Goal: Transaction & Acquisition: Purchase product/service

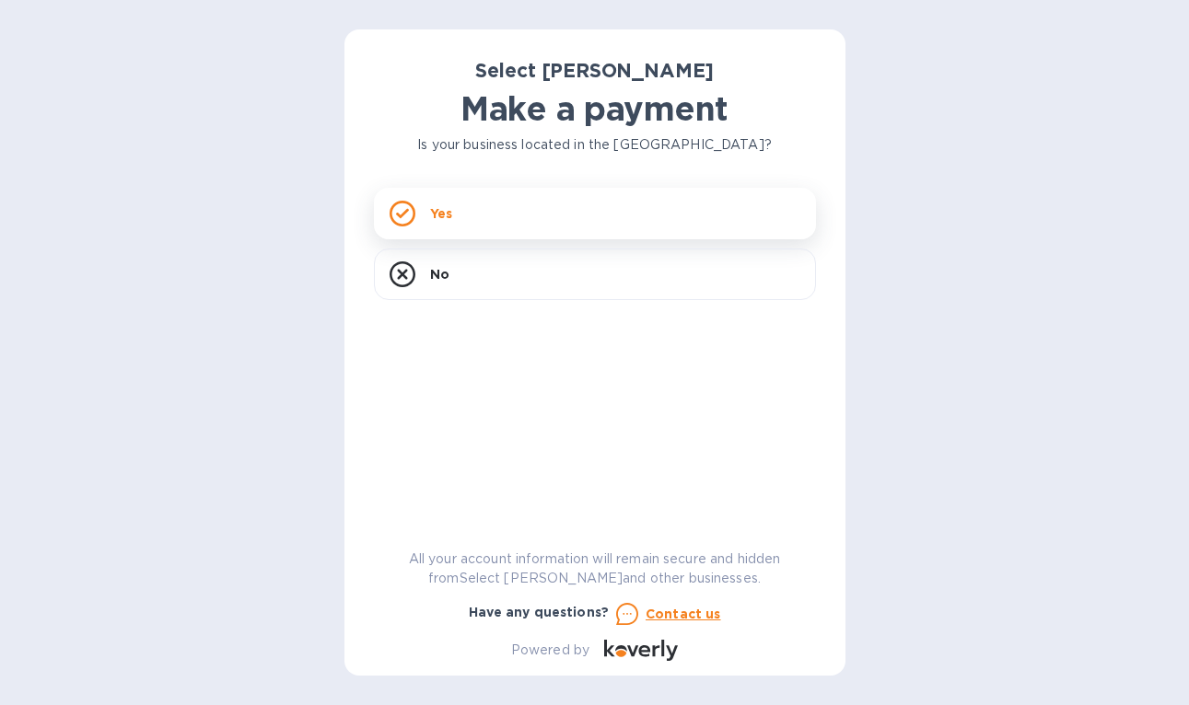
click at [544, 210] on div "Yes" at bounding box center [595, 214] width 442 height 52
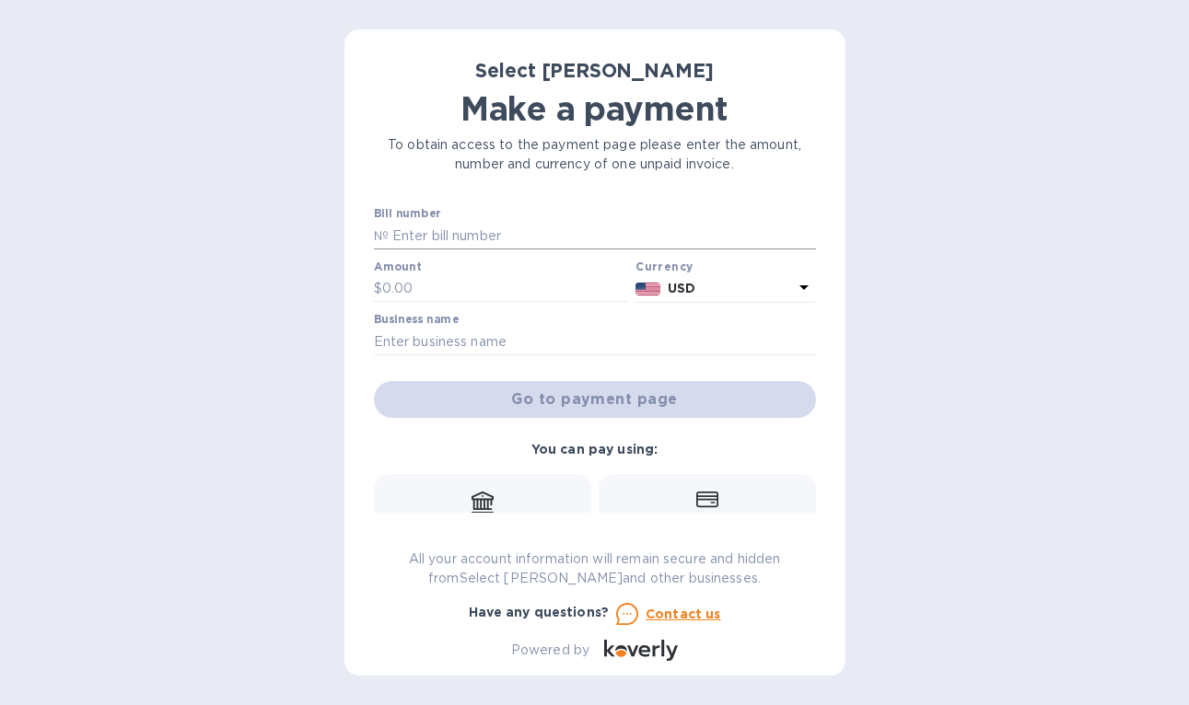
click at [512, 241] on input "text" at bounding box center [602, 236] width 427 height 28
click at [436, 342] on input "text" at bounding box center [595, 342] width 442 height 28
click at [399, 234] on input "text" at bounding box center [602, 236] width 427 height 28
click at [424, 275] on input "text" at bounding box center [505, 289] width 247 height 28
click at [502, 230] on input "SS-266141" at bounding box center [602, 236] width 427 height 28
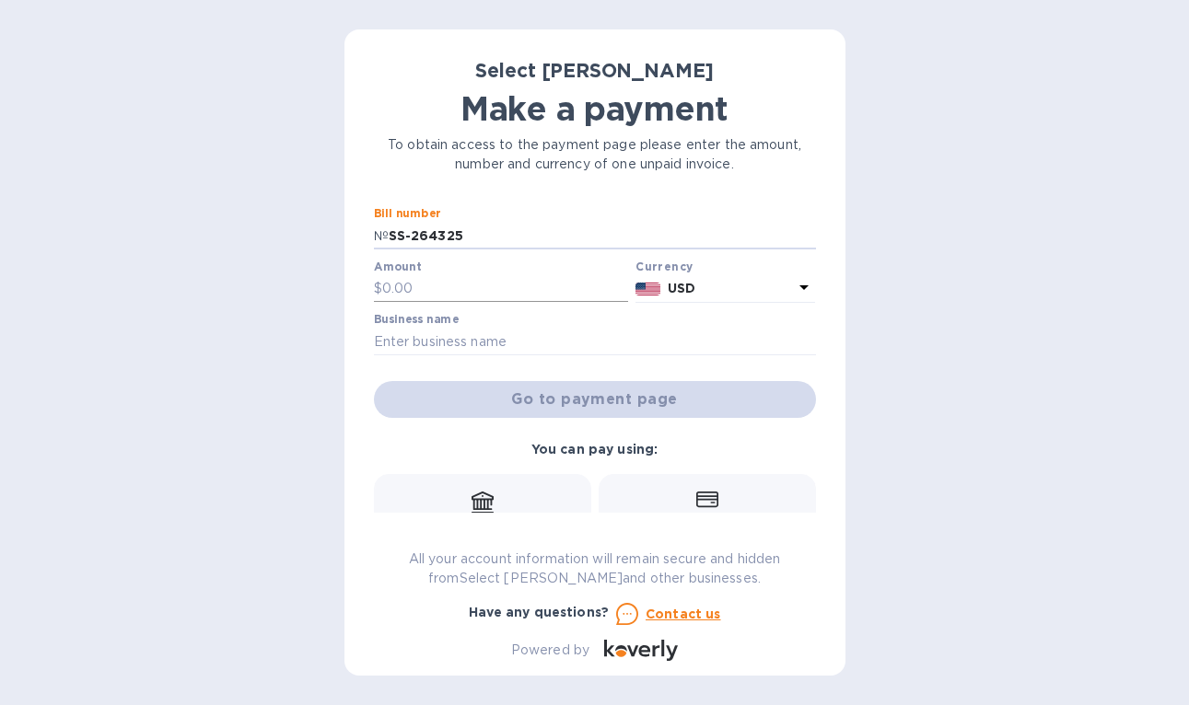
type input "SS-264325"
click at [561, 288] on input "text" at bounding box center [505, 289] width 247 height 28
type input "55.08"
type input "A"
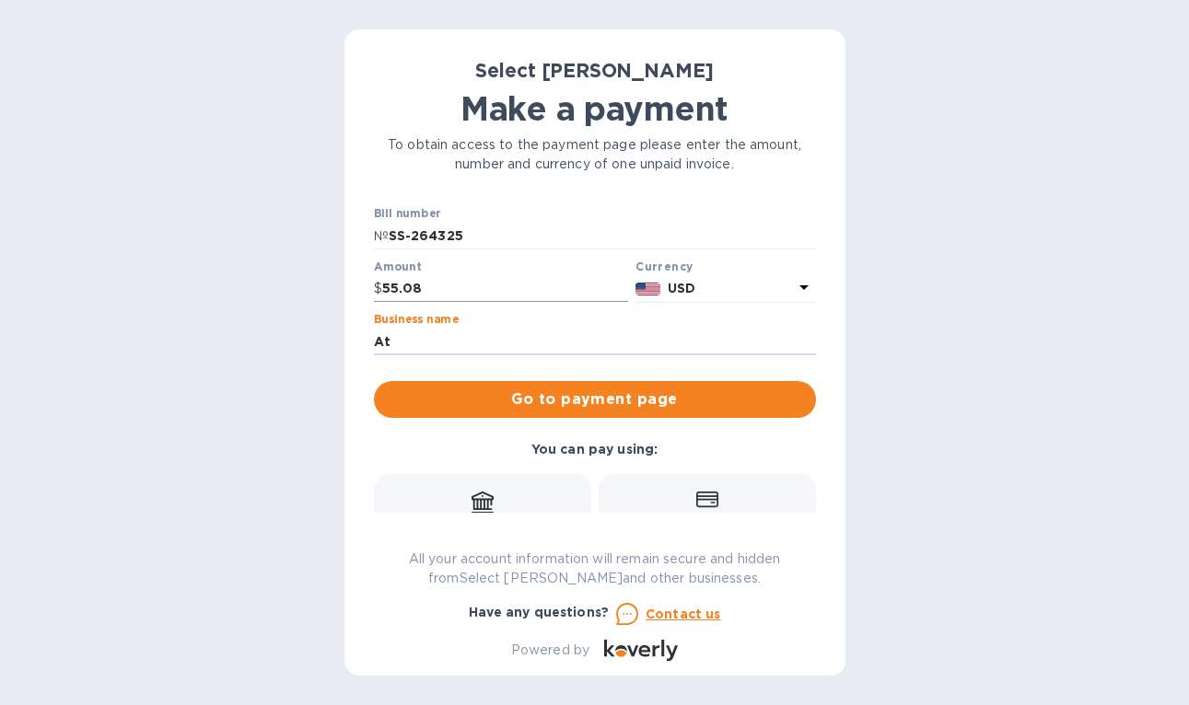
type input "A"
type input "Purslane"
click at [608, 403] on span "Go to payment page" at bounding box center [595, 400] width 413 height 22
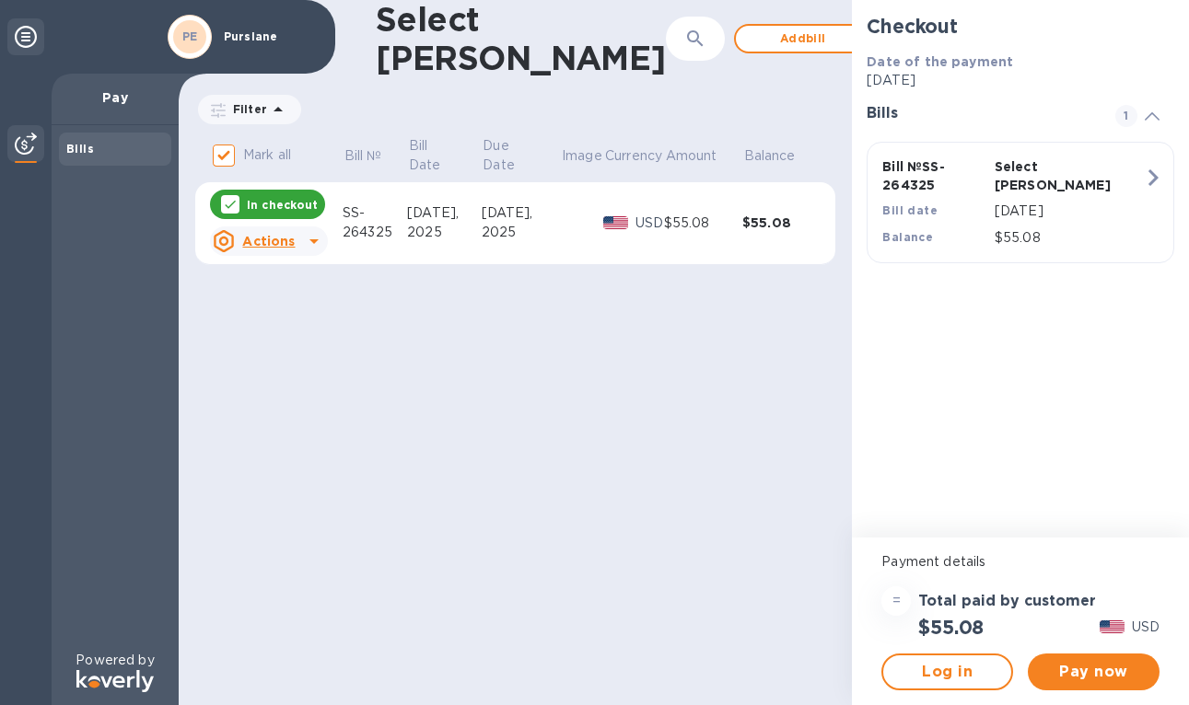
click at [635, 215] on p "USD" at bounding box center [649, 223] width 29 height 19
click at [436, 227] on div "2025" at bounding box center [444, 232] width 74 height 19
click at [493, 228] on div "2025" at bounding box center [521, 232] width 79 height 19
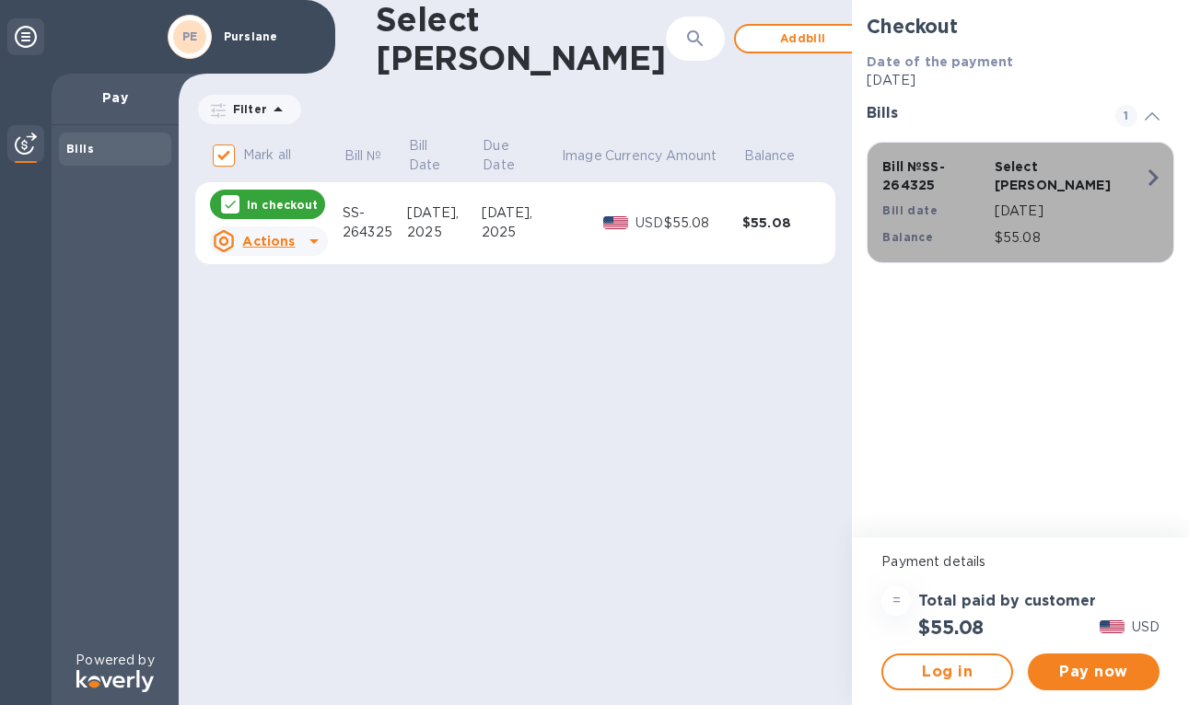
click at [1029, 167] on p "Select [PERSON_NAME]" at bounding box center [1046, 175] width 105 height 37
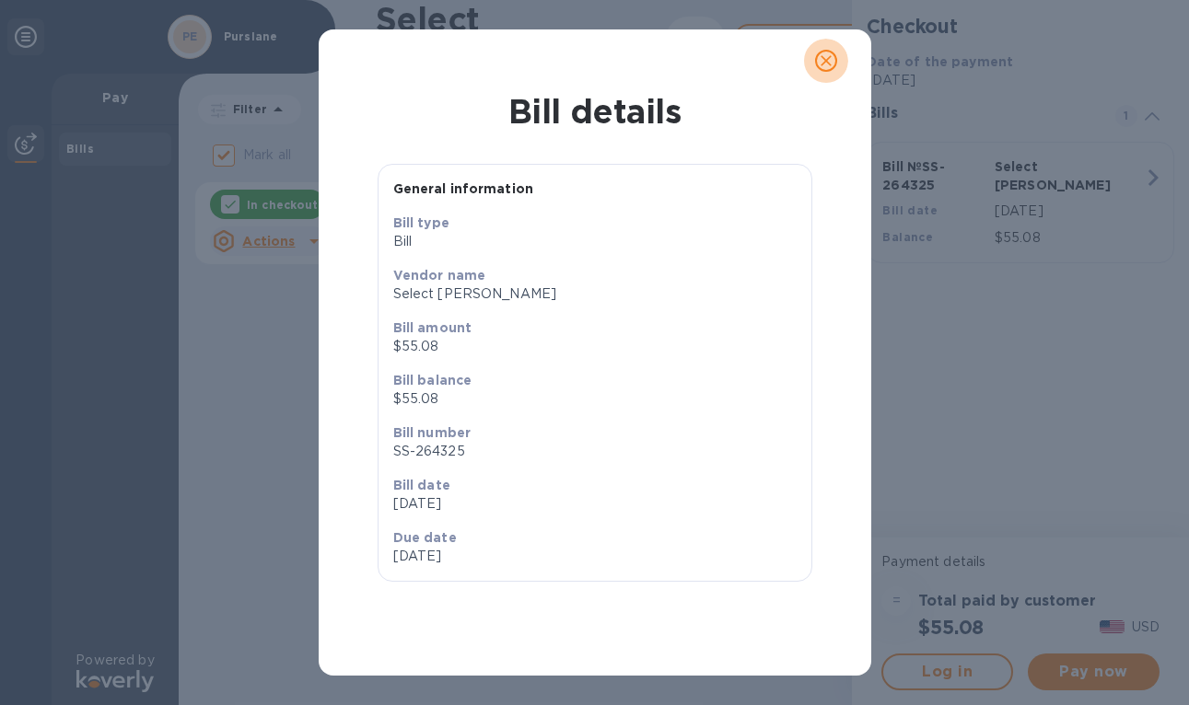
click at [827, 58] on icon "close" at bounding box center [825, 60] width 11 height 11
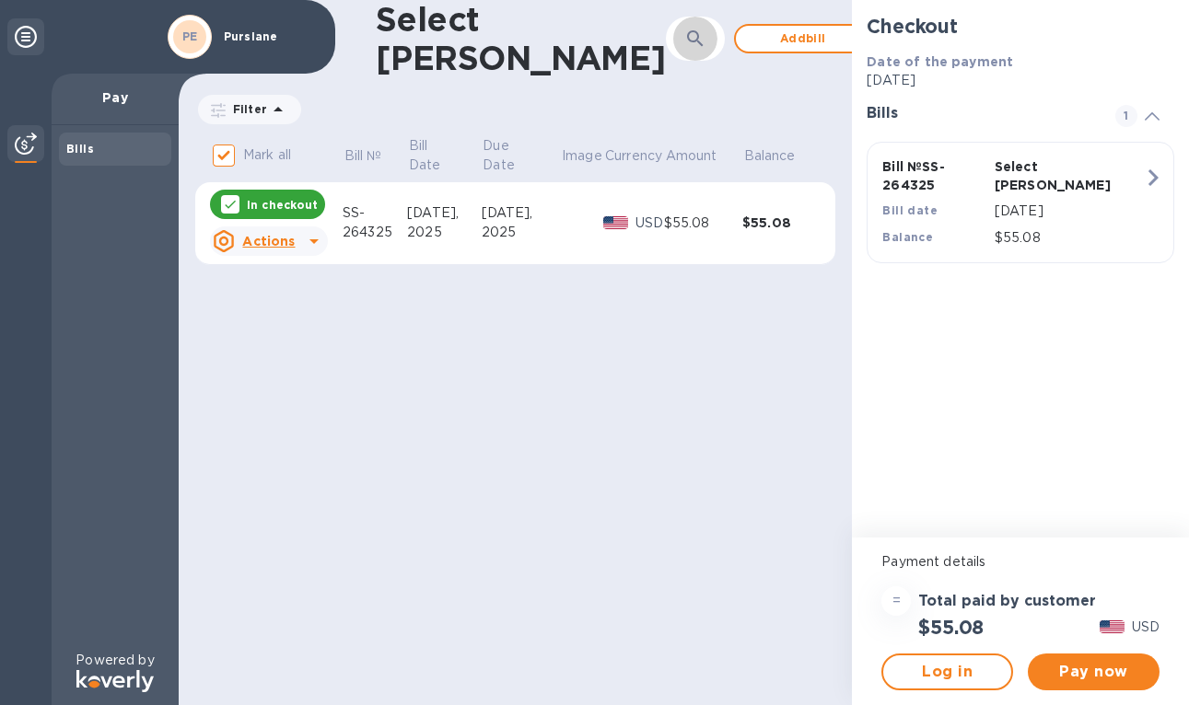
click at [684, 41] on icon "button" at bounding box center [695, 39] width 22 height 22
type input "264325"
click at [285, 241] on u "Actions" at bounding box center [268, 241] width 52 height 15
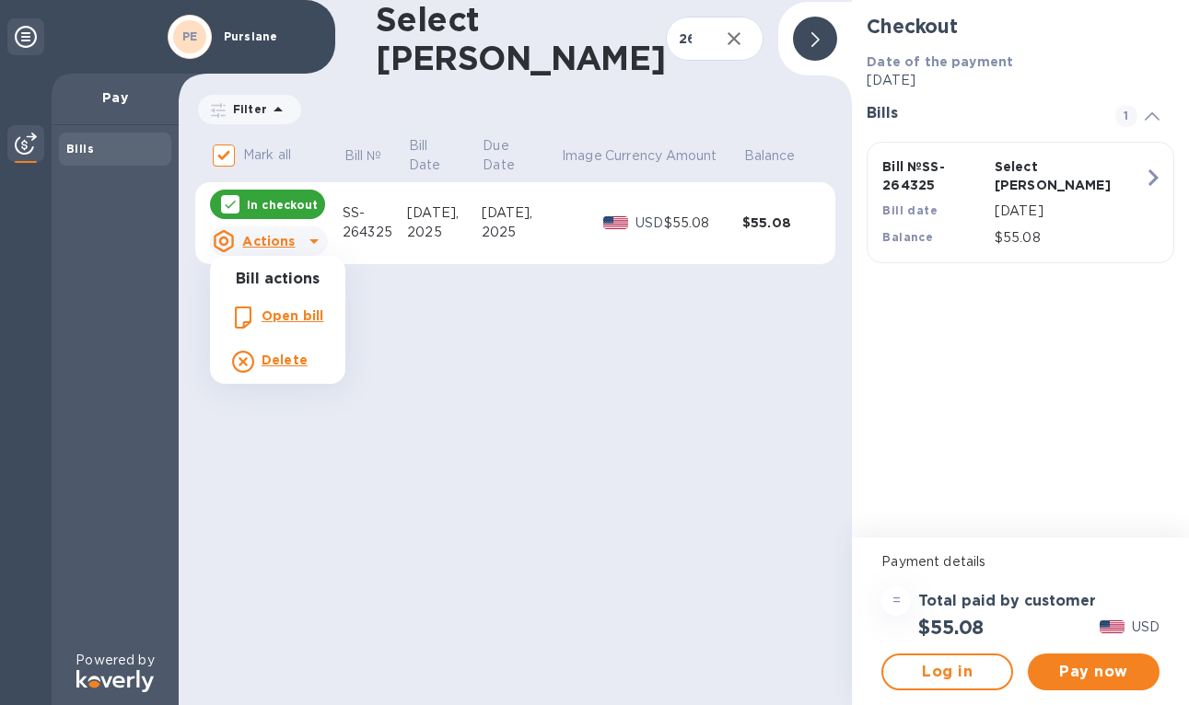
click at [460, 366] on div at bounding box center [594, 352] width 1189 height 705
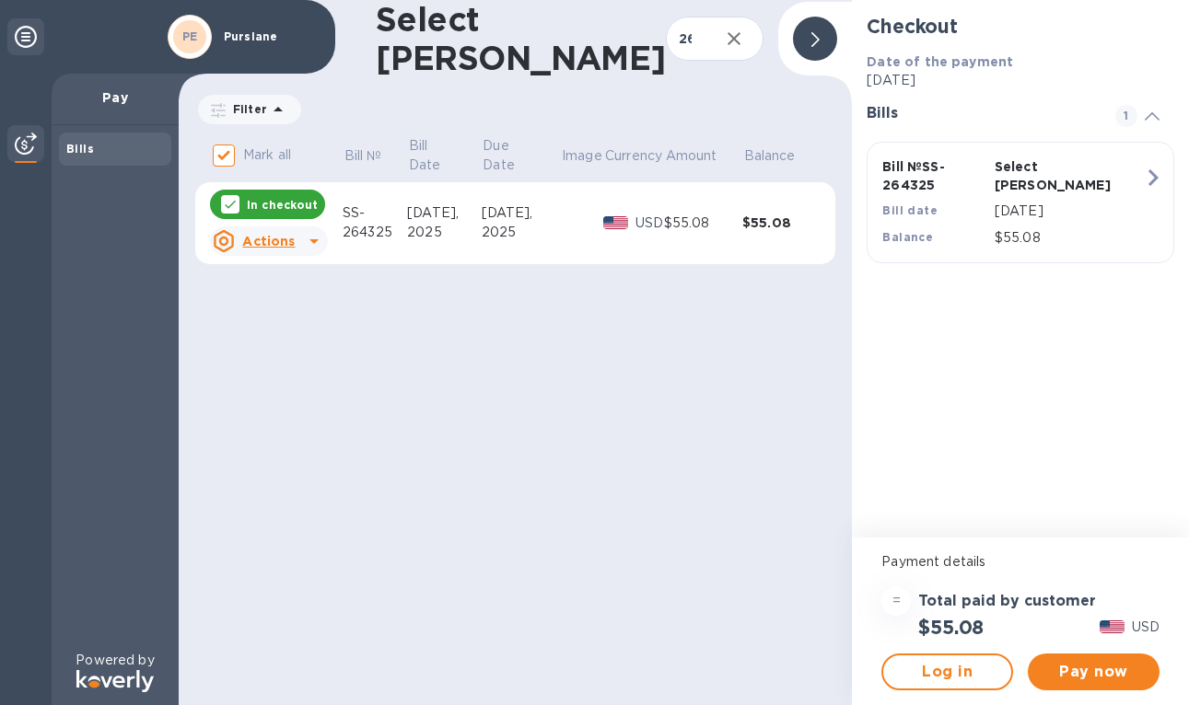
click at [819, 36] on icon at bounding box center [815, 39] width 8 height 15
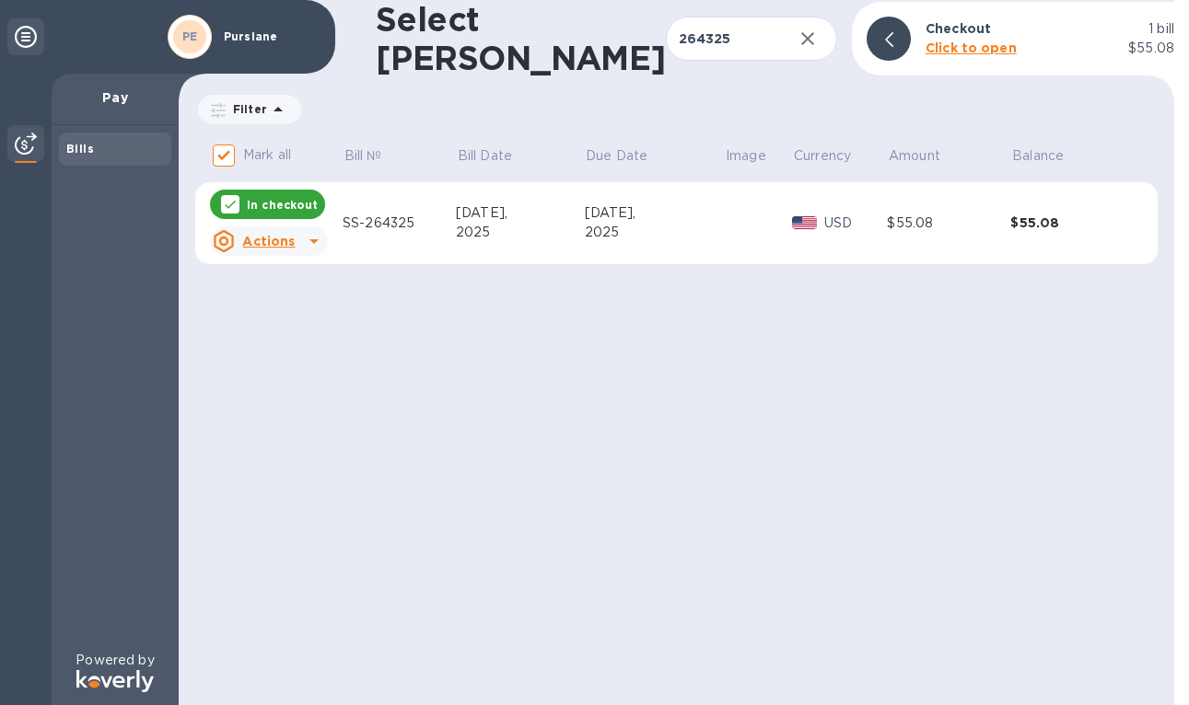
click at [889, 37] on icon at bounding box center [889, 39] width 8 height 15
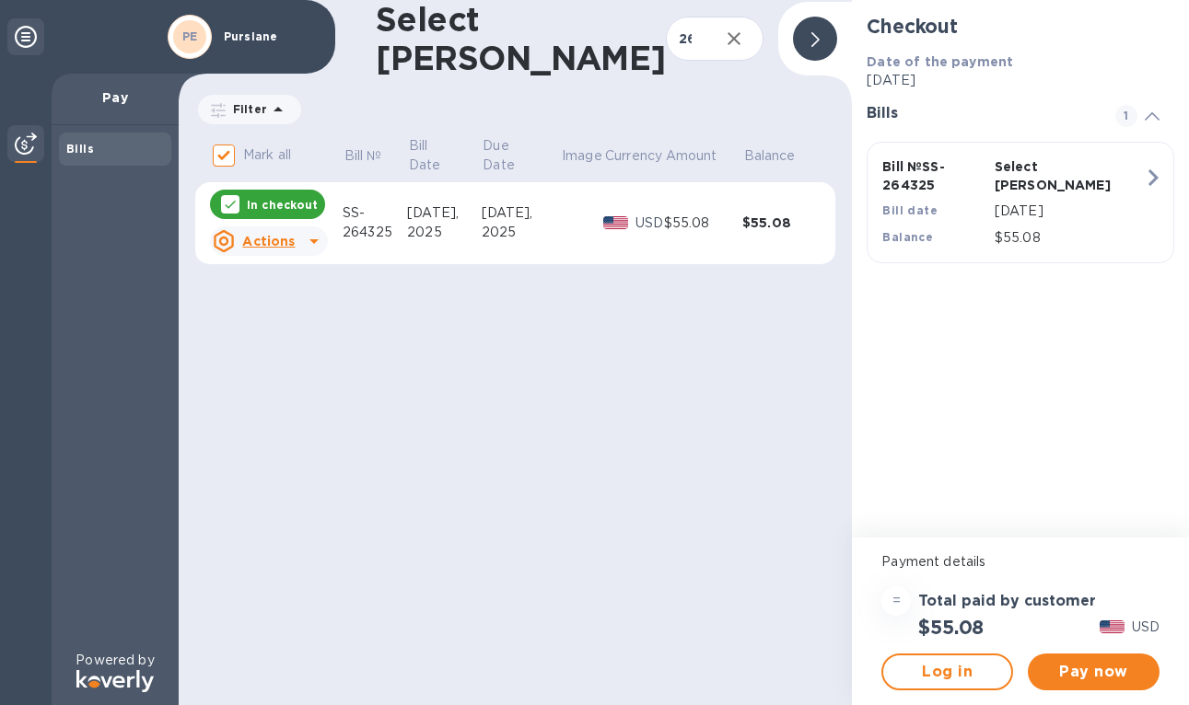
click at [715, 31] on button "button" at bounding box center [734, 39] width 44 height 44
click at [673, 51] on button "button" at bounding box center [695, 39] width 44 height 44
click at [684, 29] on icon "button" at bounding box center [695, 39] width 22 height 22
type input "2661"
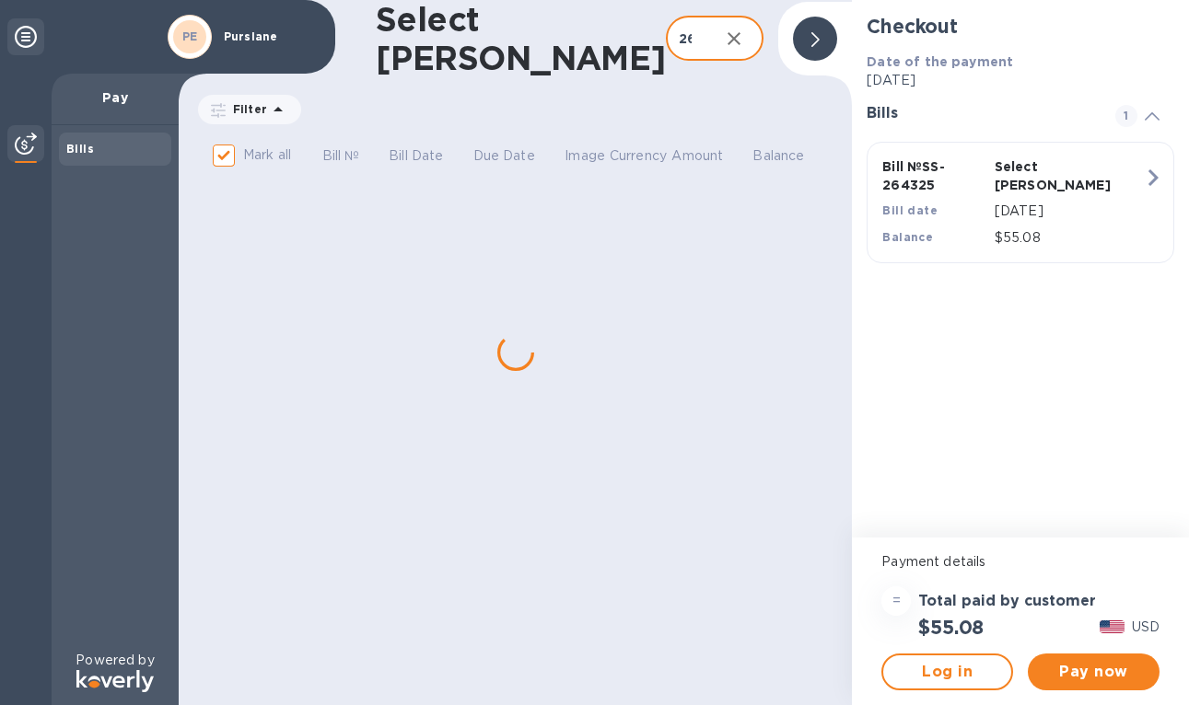
checkbox input "false"
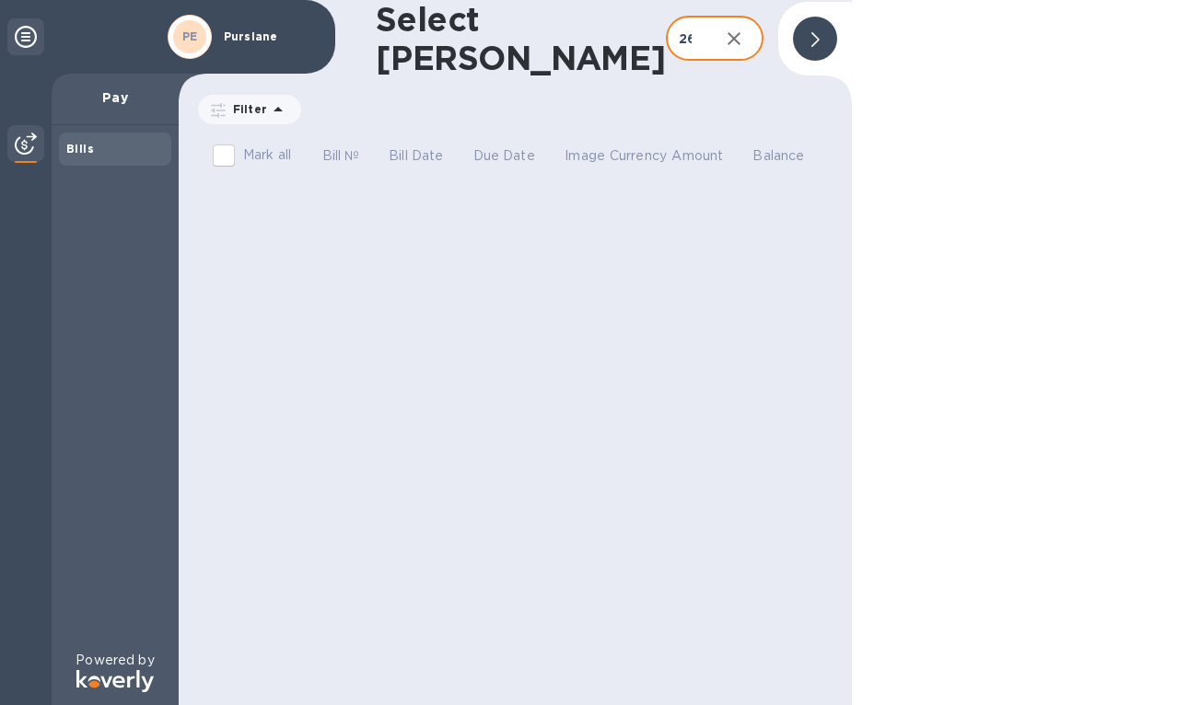
type input "266141"
click at [113, 95] on p "Pay" at bounding box center [115, 97] width 98 height 18
click at [99, 153] on div "Bills" at bounding box center [115, 149] width 98 height 18
click at [19, 154] on img at bounding box center [26, 144] width 22 height 22
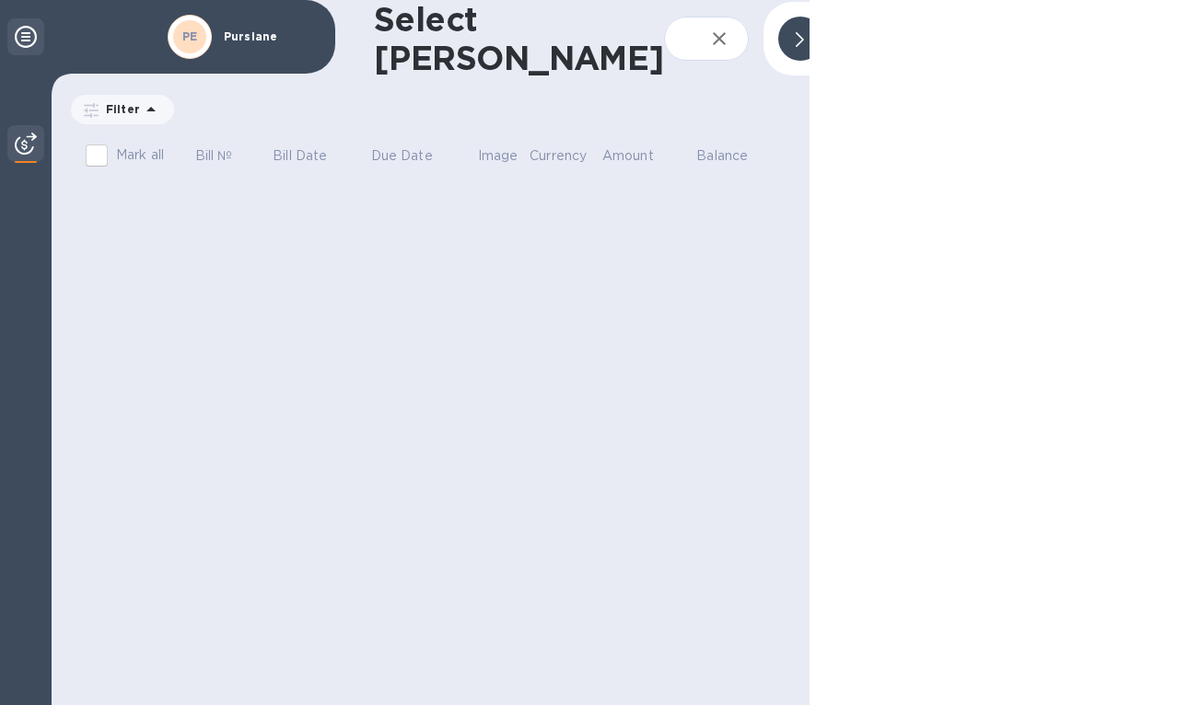
click at [17, 28] on icon at bounding box center [26, 37] width 22 height 22
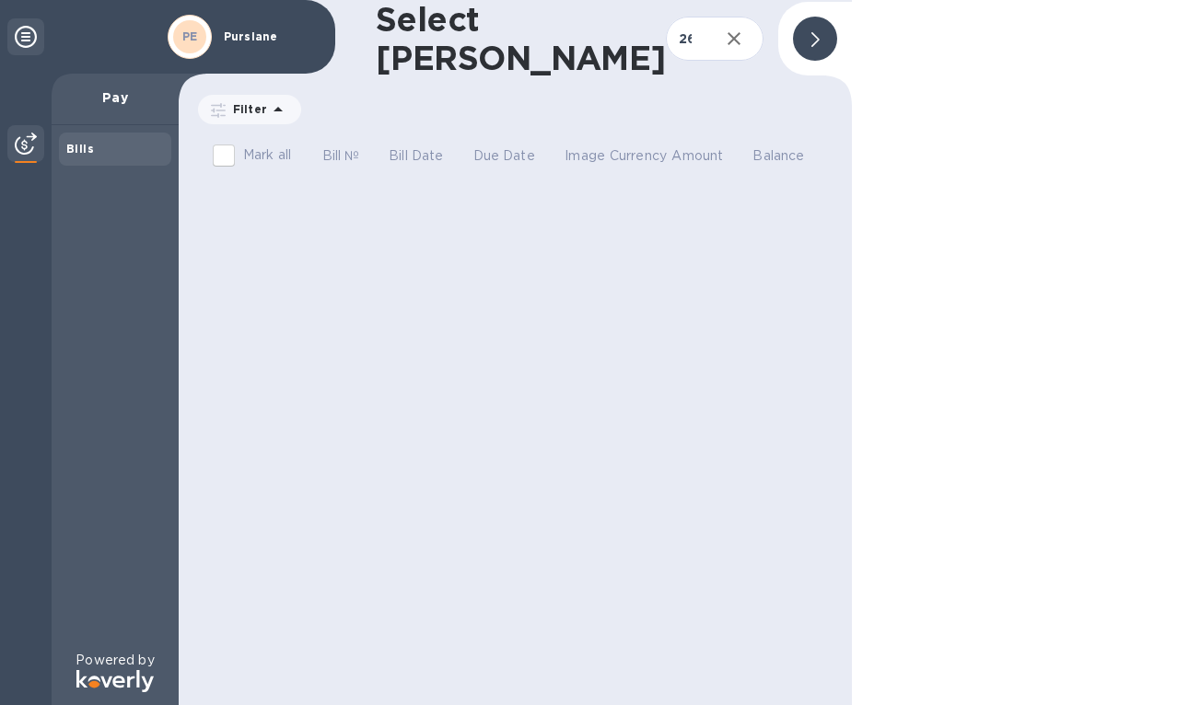
click at [17, 34] on icon at bounding box center [26, 37] width 22 height 22
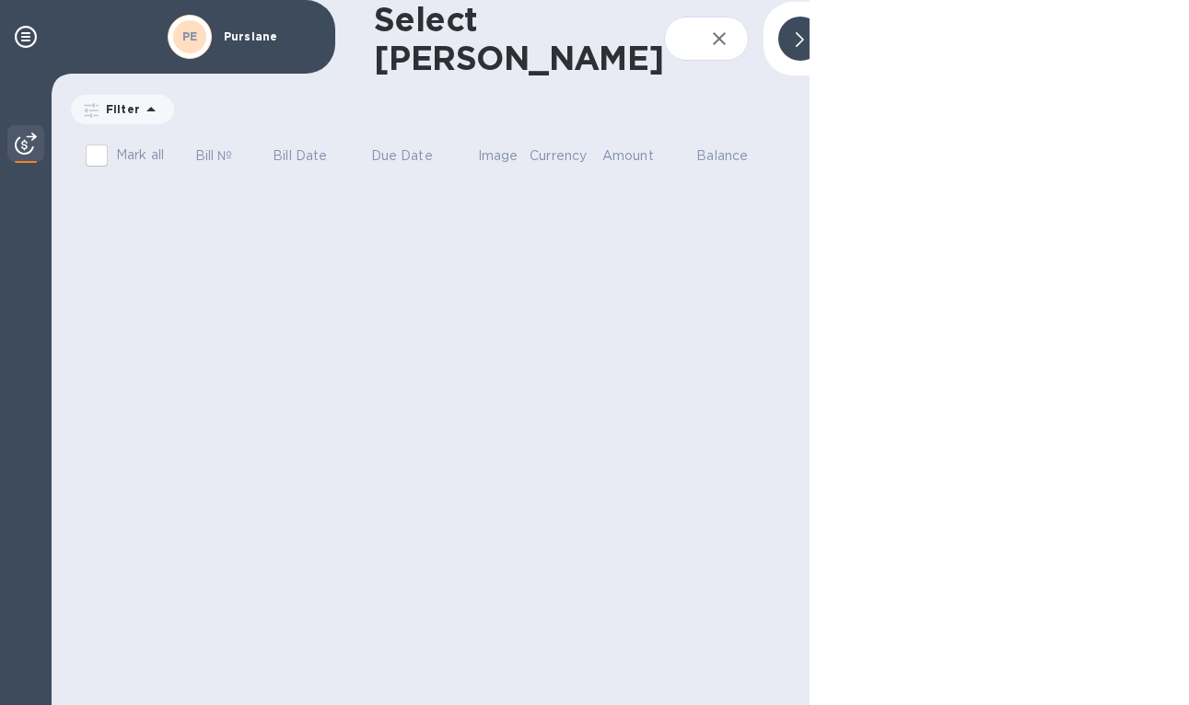
click at [31, 151] on img at bounding box center [26, 144] width 22 height 22
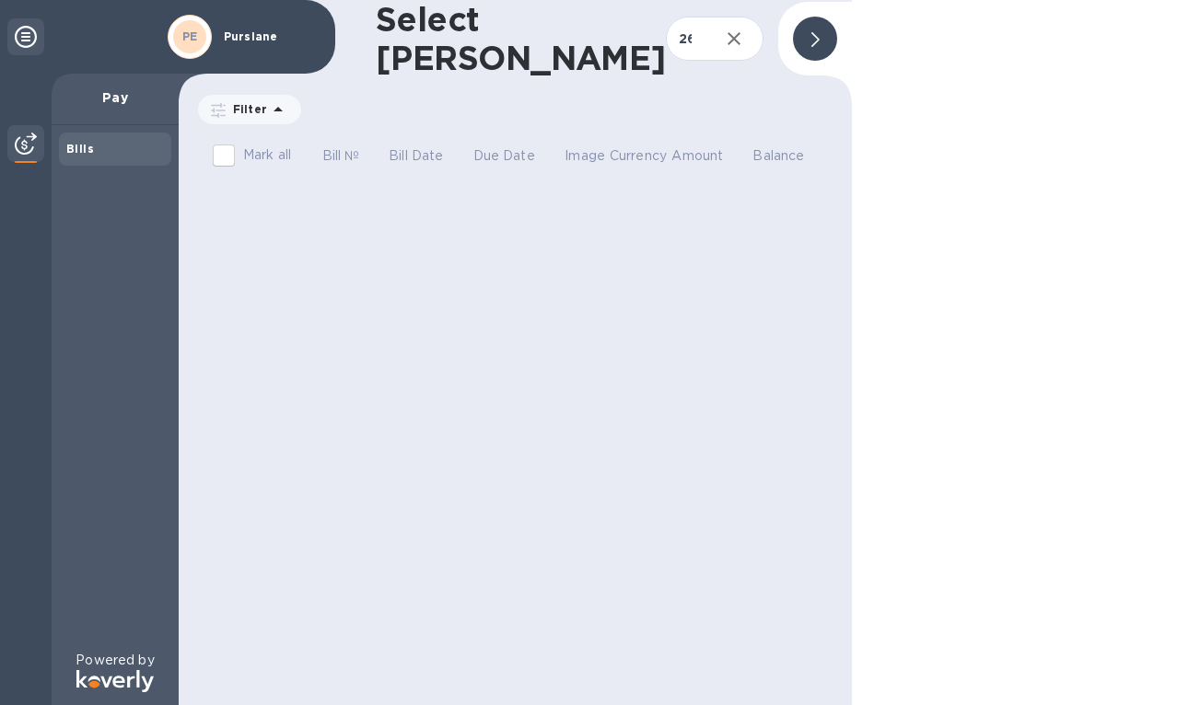
click at [208, 40] on div "PE" at bounding box center [190, 37] width 44 height 44
click at [228, 40] on p "Purslane" at bounding box center [270, 36] width 92 height 13
click at [814, 30] on span at bounding box center [815, 38] width 8 height 17
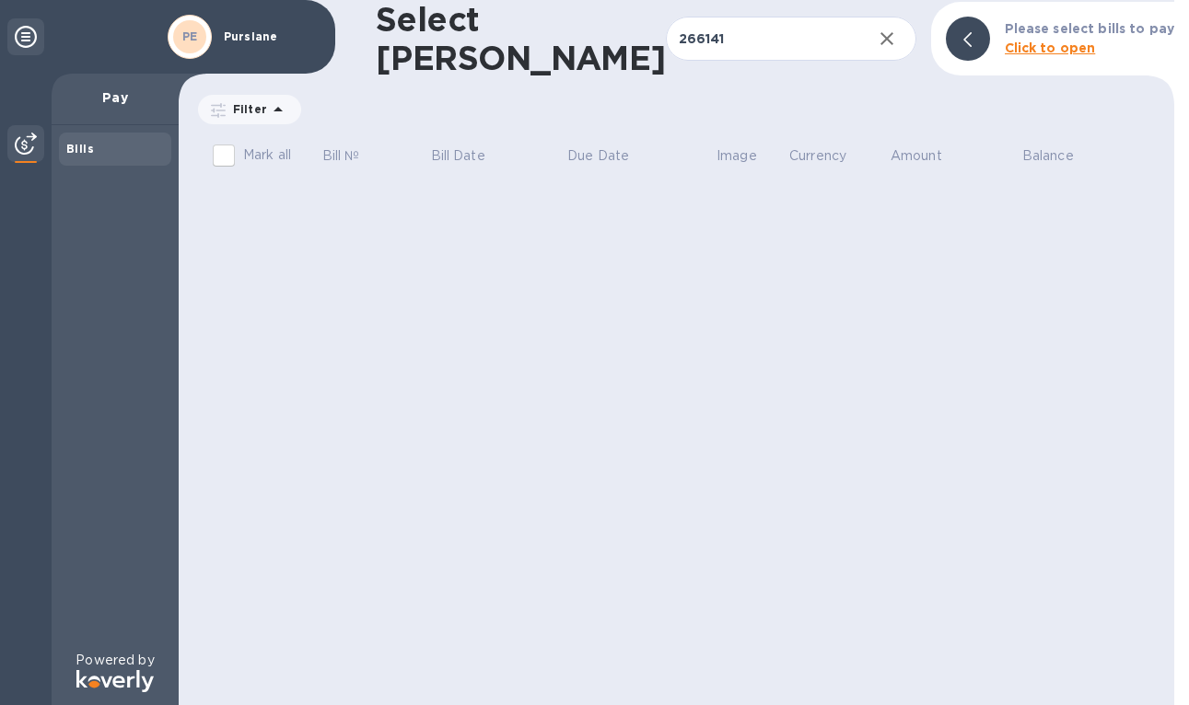
click at [1037, 45] on b "Click to open" at bounding box center [1050, 48] width 91 height 15
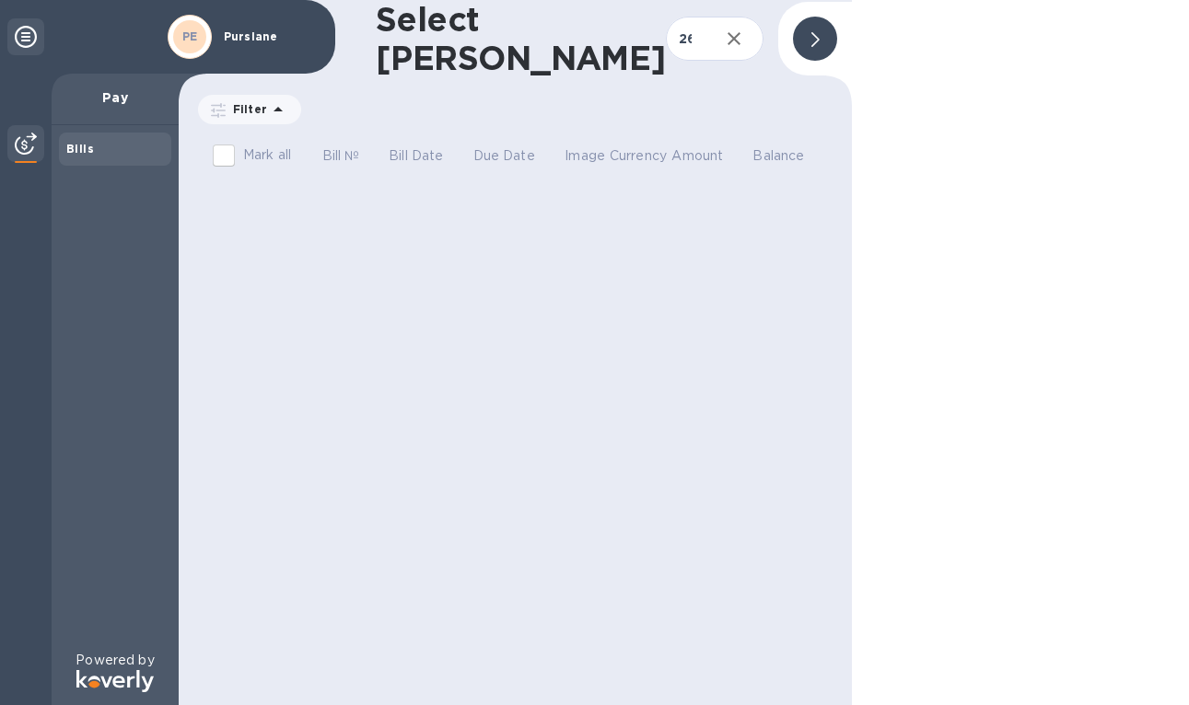
click at [565, 144] on th "Image" at bounding box center [586, 158] width 45 height 48
click at [726, 44] on icon "button" at bounding box center [734, 39] width 22 height 22
checkbox input "true"
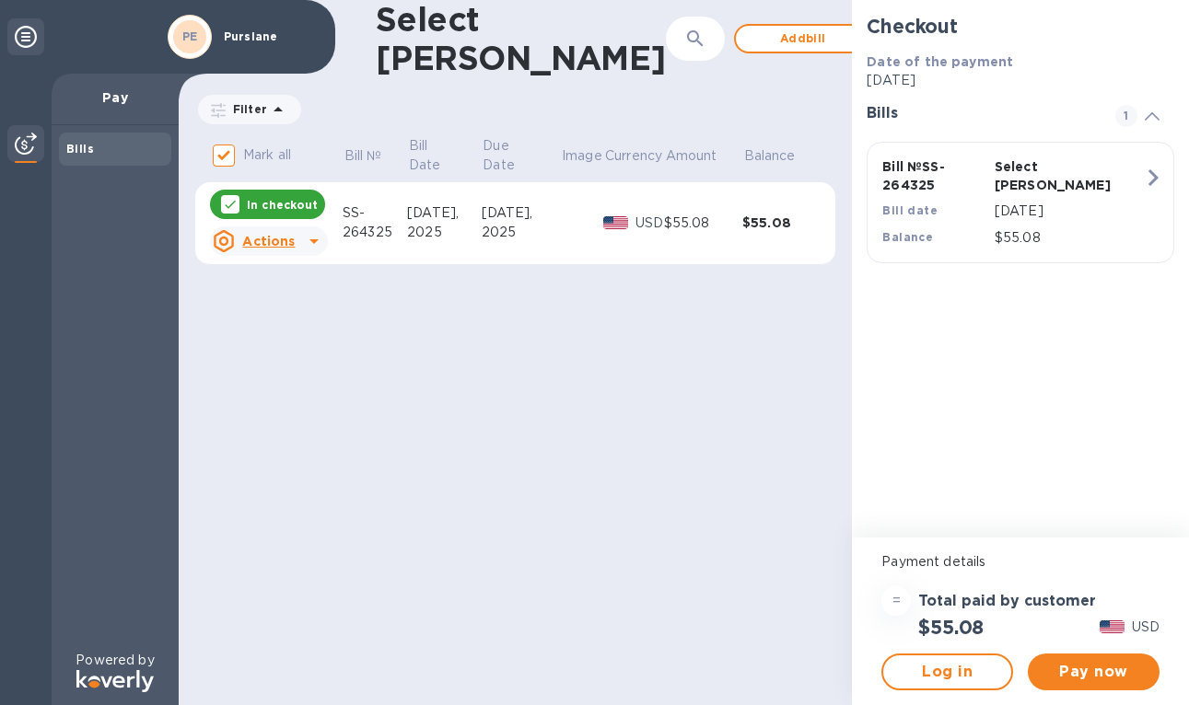
click at [627, 213] on div at bounding box center [615, 223] width 32 height 20
click at [987, 669] on span "Log in" at bounding box center [947, 672] width 99 height 22
